Goal: Information Seeking & Learning: Learn about a topic

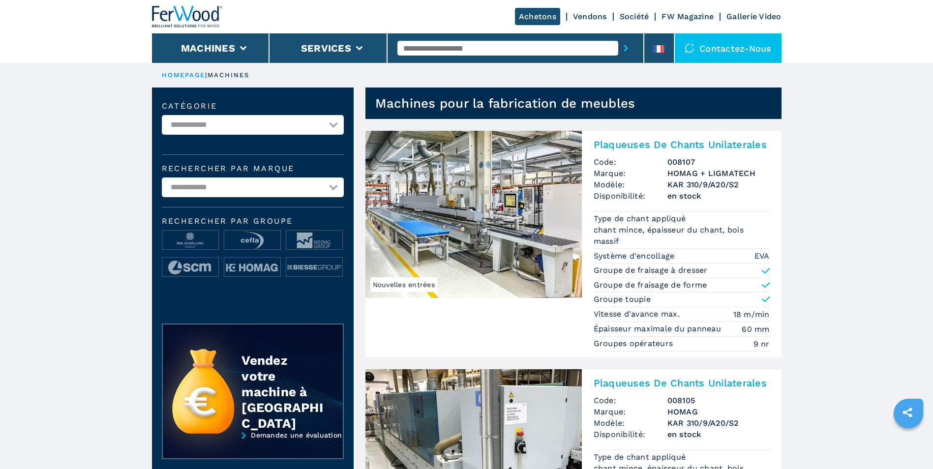
click at [475, 41] on input "text" at bounding box center [507, 48] width 221 height 15
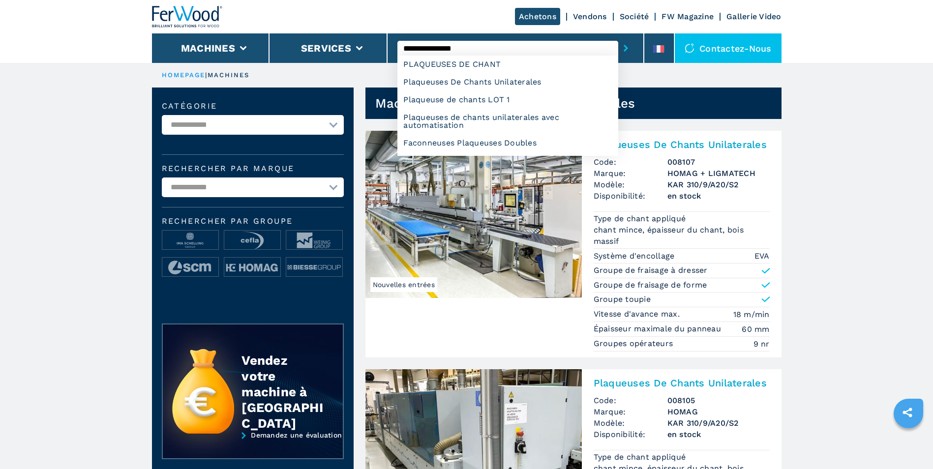
type input "**********"
click at [618, 37] on button "submit-button" at bounding box center [625, 48] width 15 height 23
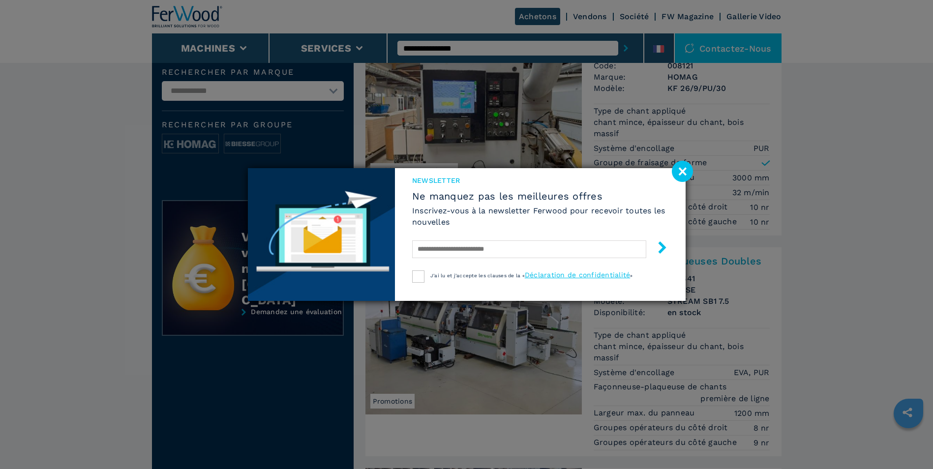
scroll to position [98, 0]
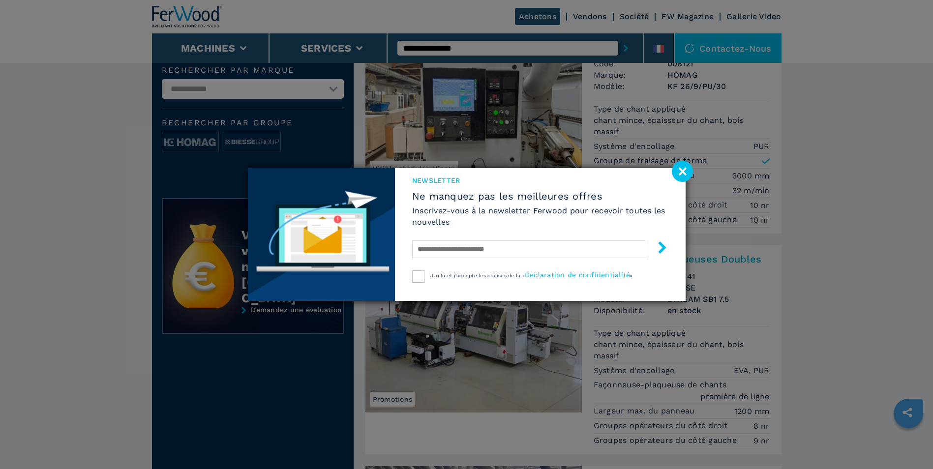
click at [676, 167] on image at bounding box center [682, 171] width 21 height 21
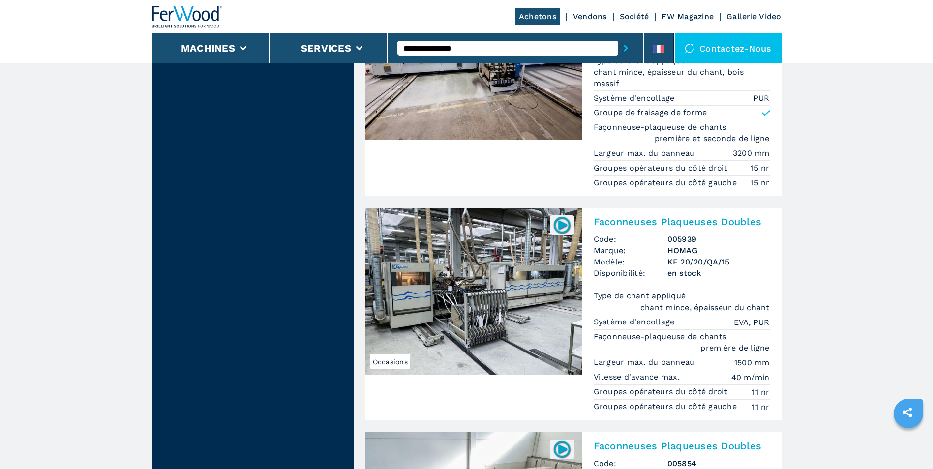
scroll to position [1131, 0]
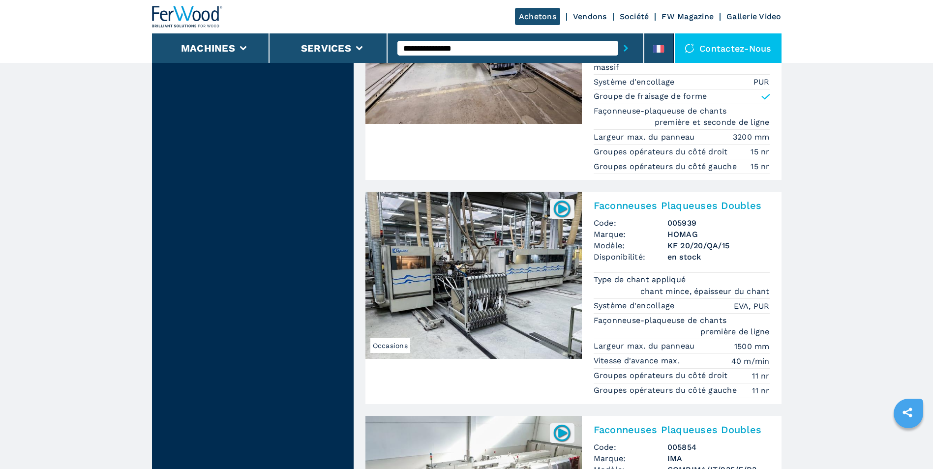
click at [437, 283] on img at bounding box center [473, 275] width 216 height 167
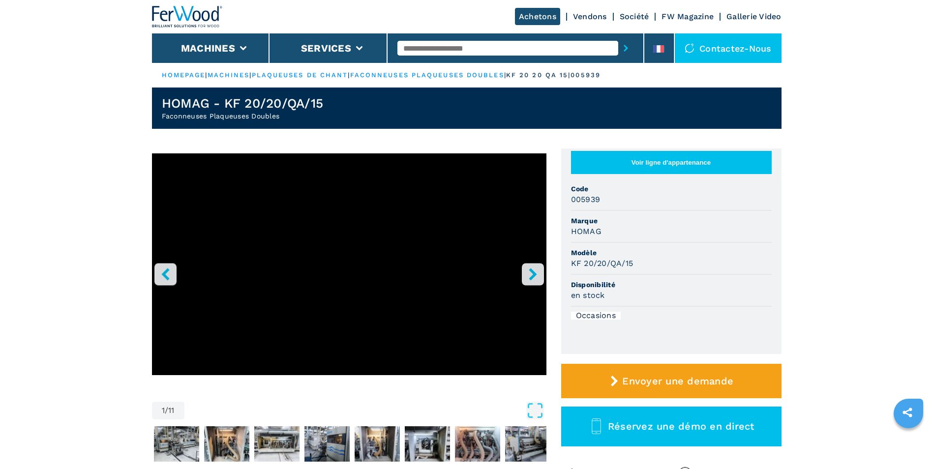
click at [532, 280] on icon "right-button" at bounding box center [533, 274] width 12 height 12
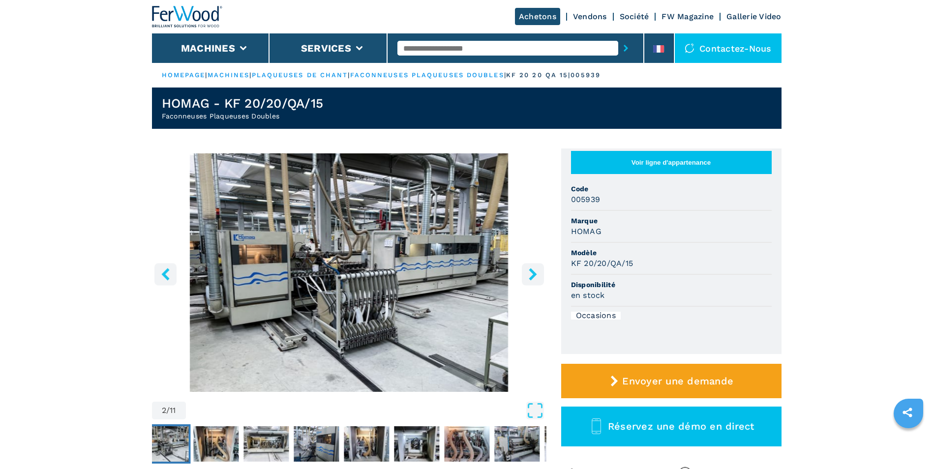
click at [532, 280] on icon "right-button" at bounding box center [533, 274] width 12 height 12
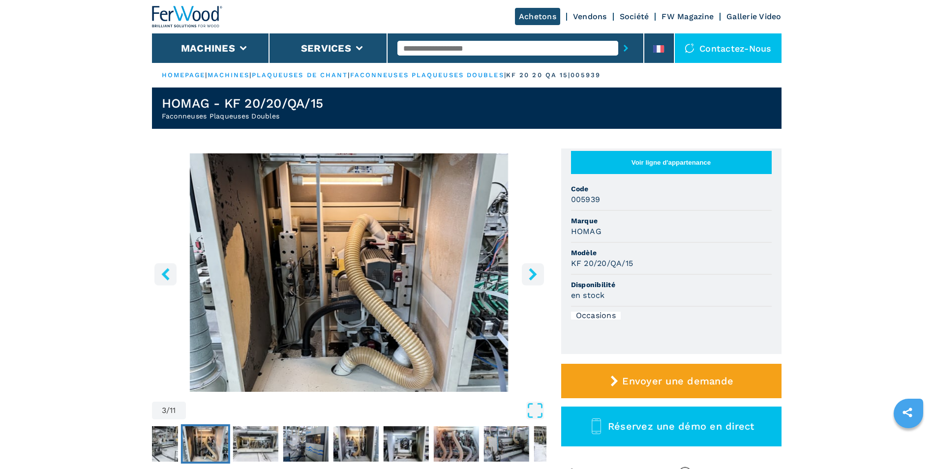
click at [532, 280] on icon "right-button" at bounding box center [533, 274] width 12 height 12
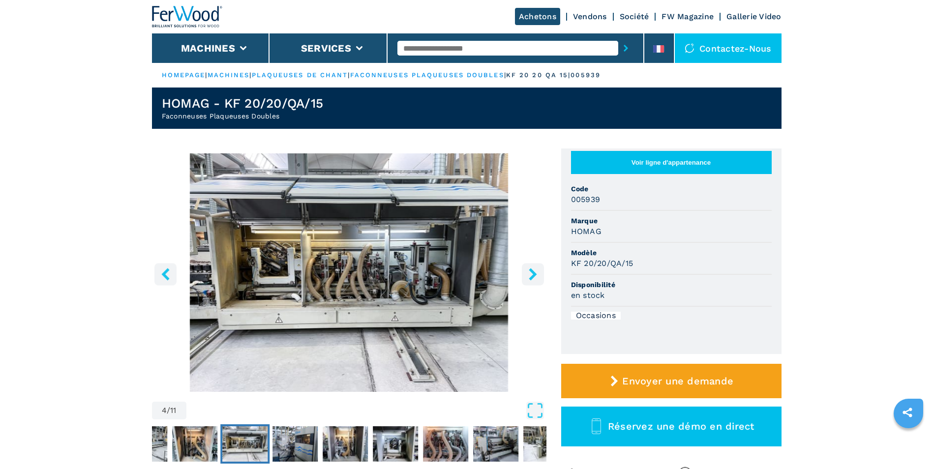
click at [532, 280] on icon "right-button" at bounding box center [533, 274] width 12 height 12
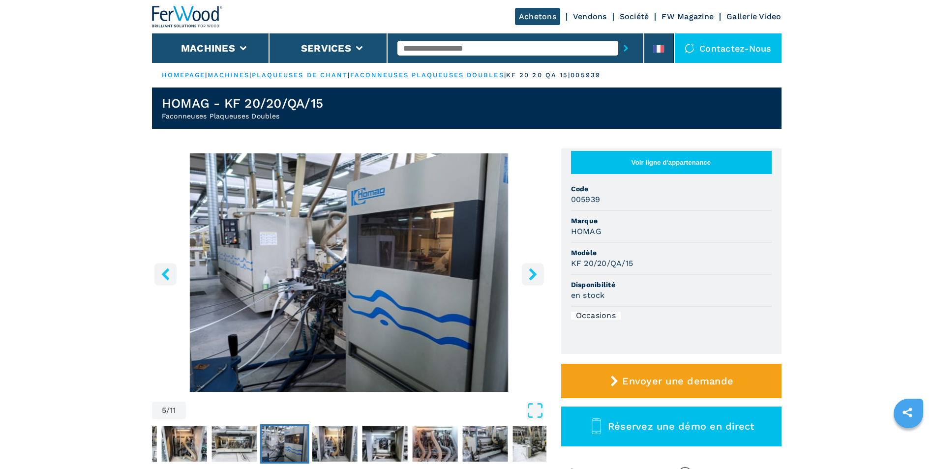
click at [532, 280] on icon "right-button" at bounding box center [533, 274] width 12 height 12
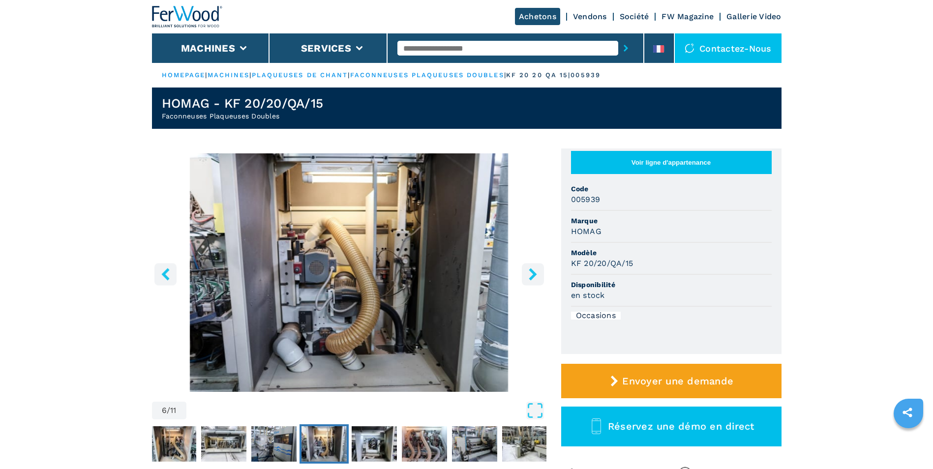
click at [532, 280] on icon "right-button" at bounding box center [533, 274] width 12 height 12
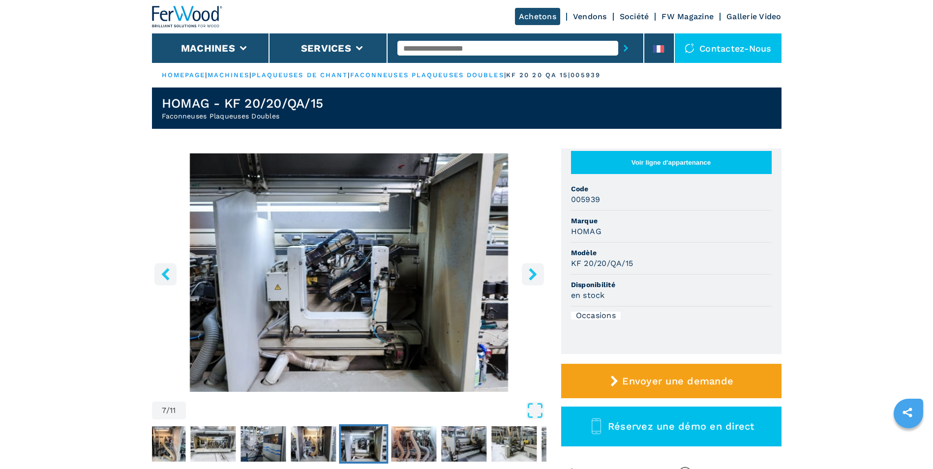
click at [532, 280] on icon "right-button" at bounding box center [533, 274] width 12 height 12
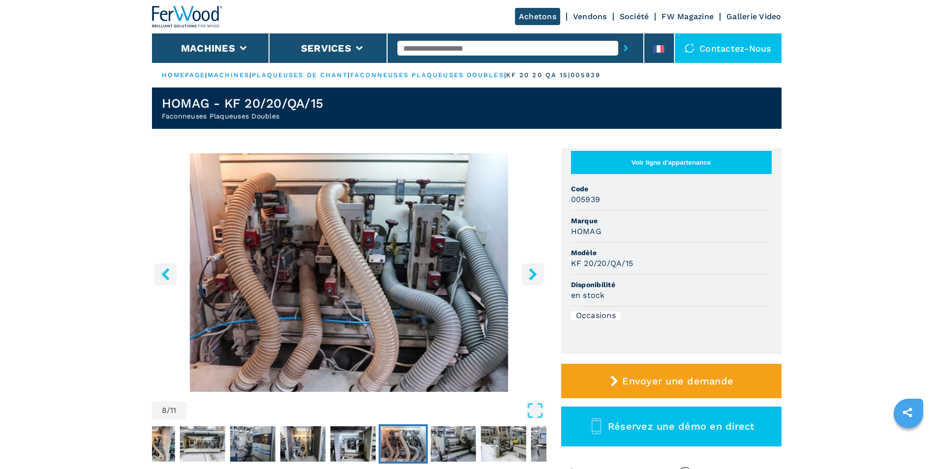
click at [532, 280] on icon "right-button" at bounding box center [533, 274] width 12 height 12
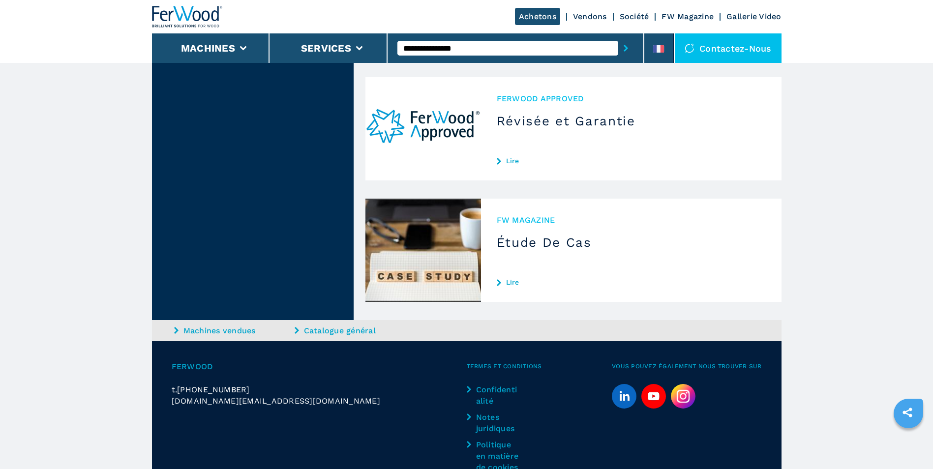
scroll to position [3097, 0]
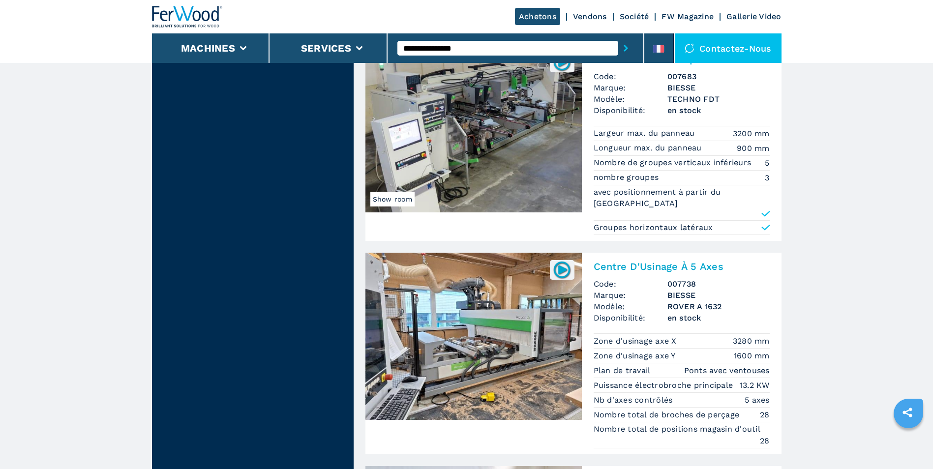
scroll to position [1819, 0]
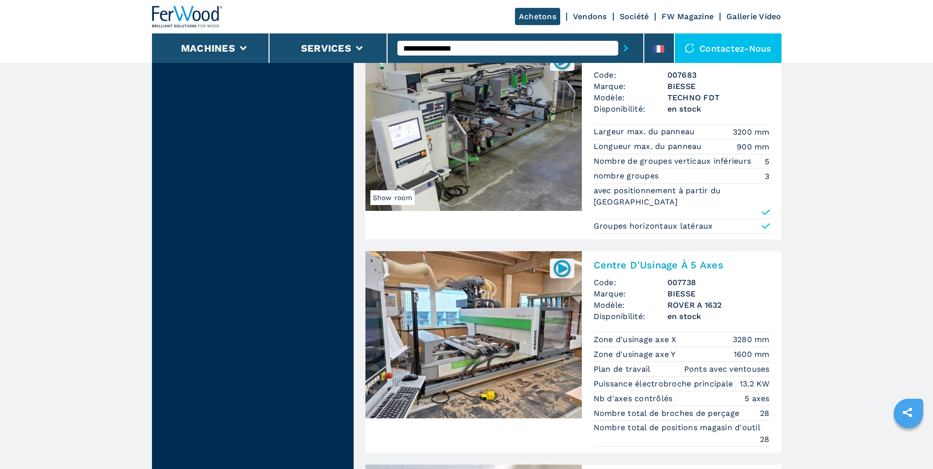
click at [517, 356] on img at bounding box center [473, 334] width 216 height 167
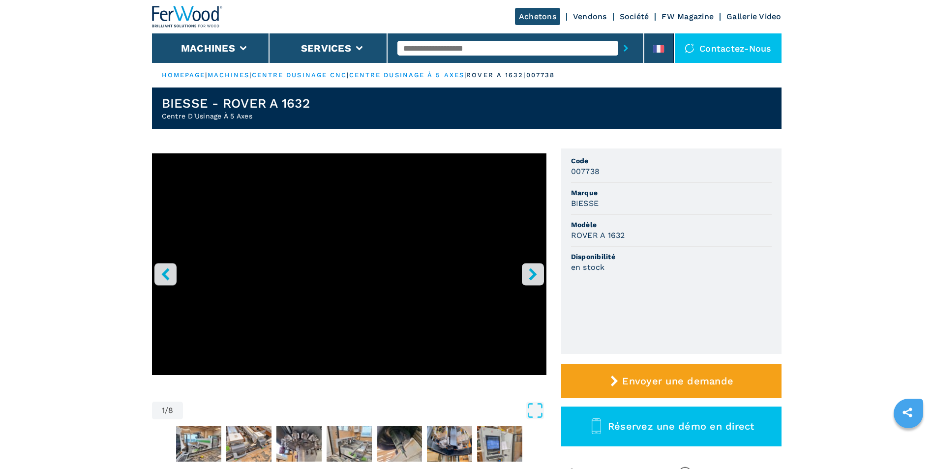
click at [534, 273] on icon "right-button" at bounding box center [532, 274] width 8 height 12
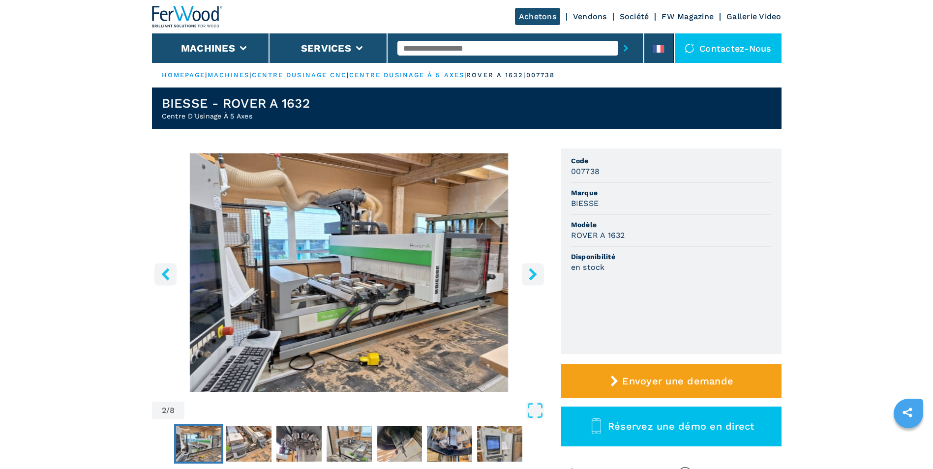
click at [534, 273] on icon "right-button" at bounding box center [532, 274] width 8 height 12
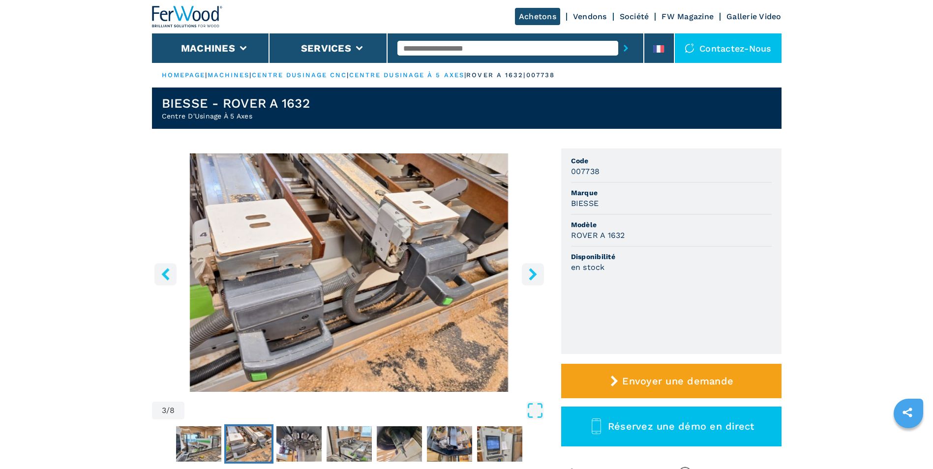
click at [534, 273] on icon "right-button" at bounding box center [532, 274] width 8 height 12
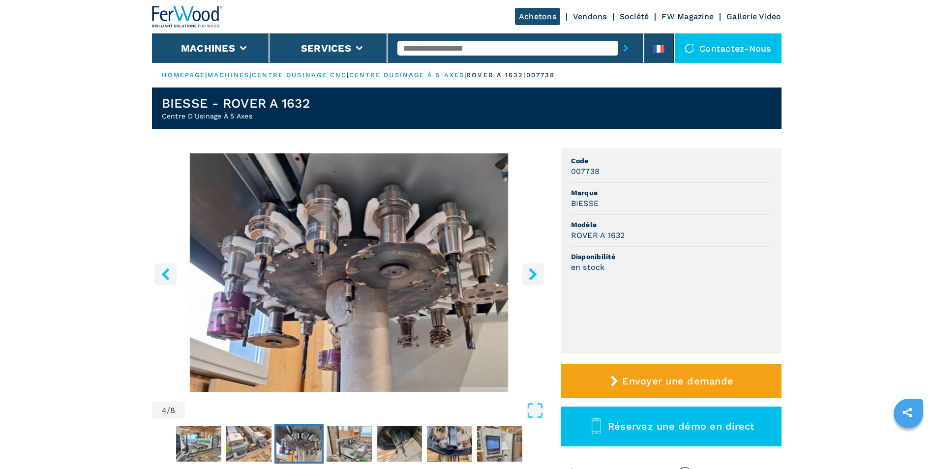
click at [534, 273] on icon "right-button" at bounding box center [532, 274] width 8 height 12
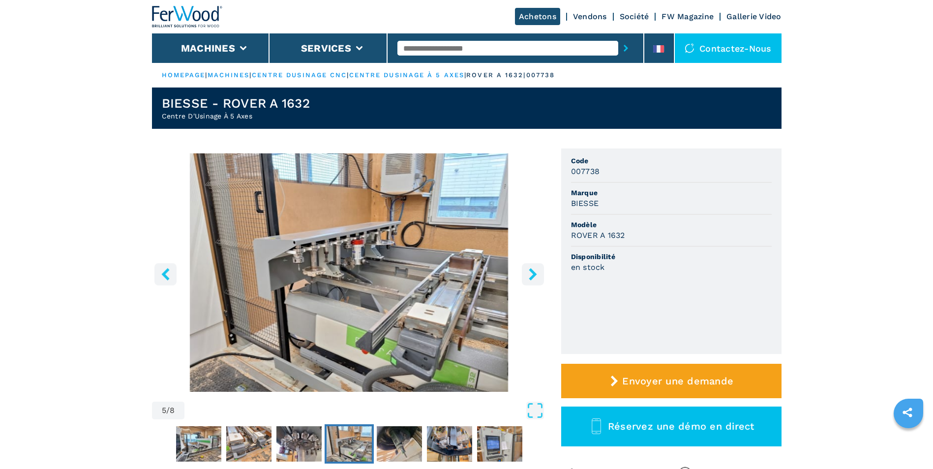
click at [534, 273] on icon "right-button" at bounding box center [532, 274] width 8 height 12
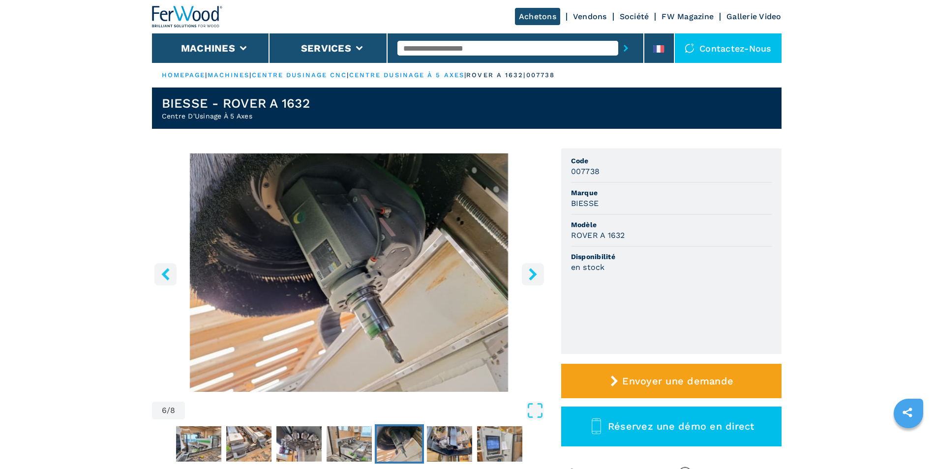
click at [534, 273] on icon "right-button" at bounding box center [532, 274] width 8 height 12
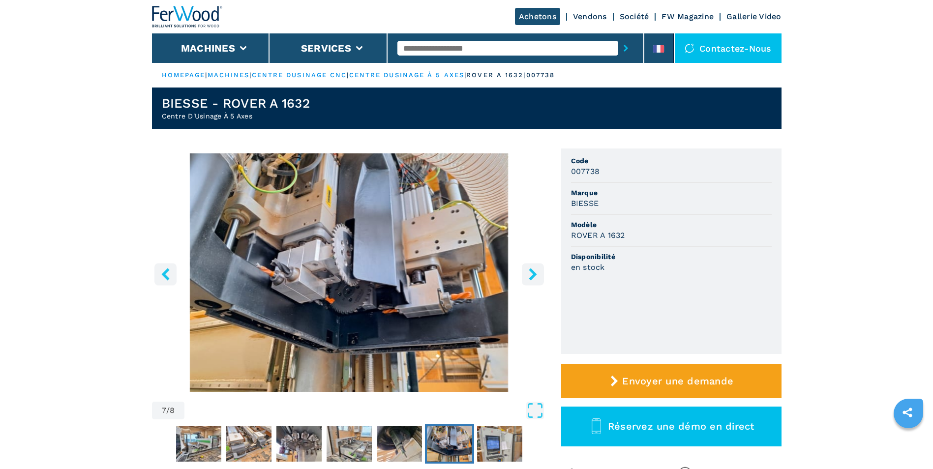
click at [534, 273] on icon "right-button" at bounding box center [532, 274] width 8 height 12
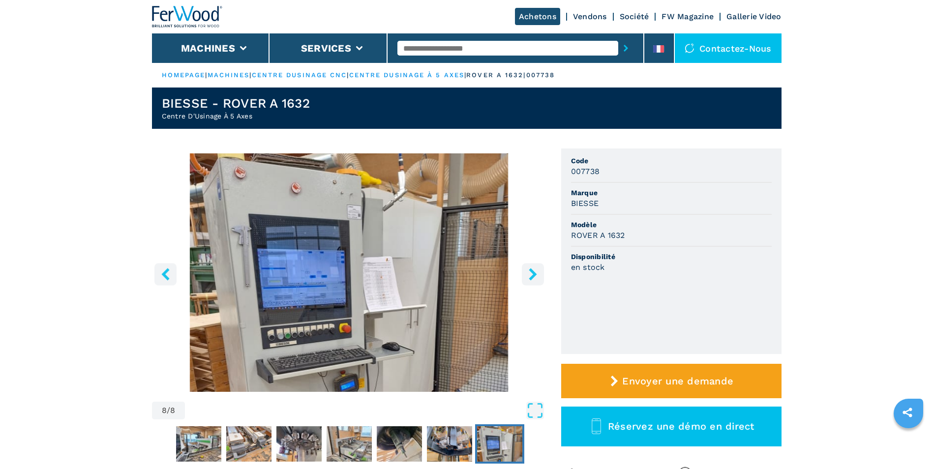
click at [534, 273] on icon "right-button" at bounding box center [532, 274] width 8 height 12
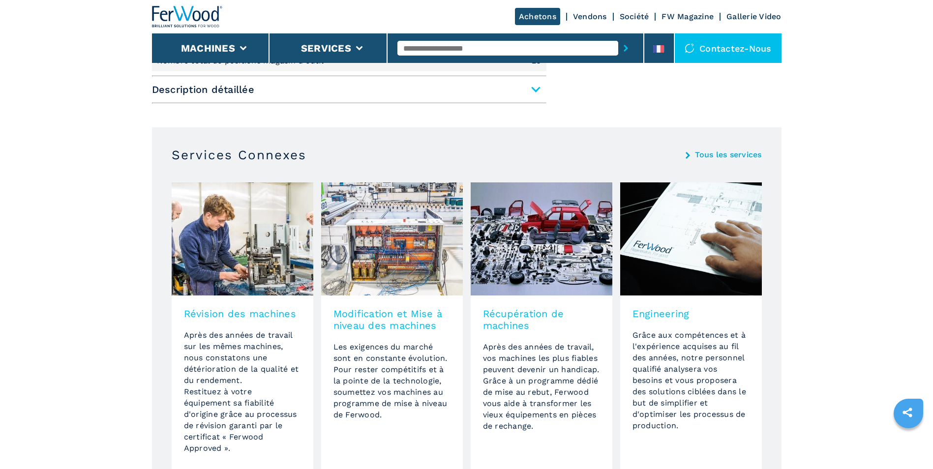
scroll to position [344, 0]
